Goal: Information Seeking & Learning: Learn about a topic

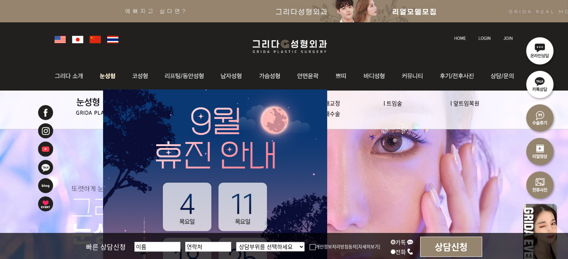
click at [107, 75] on img at bounding box center [107, 76] width 33 height 29
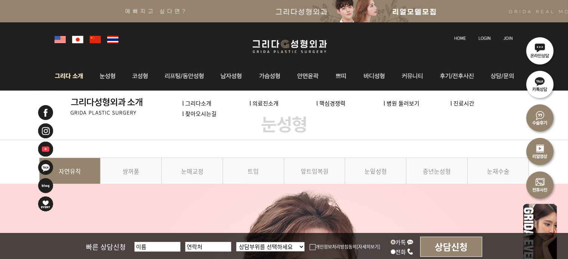
click at [62, 83] on img at bounding box center [71, 76] width 40 height 29
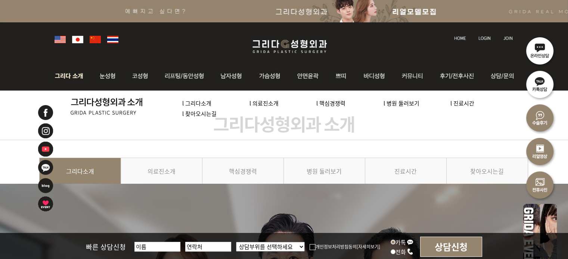
click at [261, 106] on link "l 의료진소개" at bounding box center [263, 103] width 29 height 8
